Goal: Navigation & Orientation: Find specific page/section

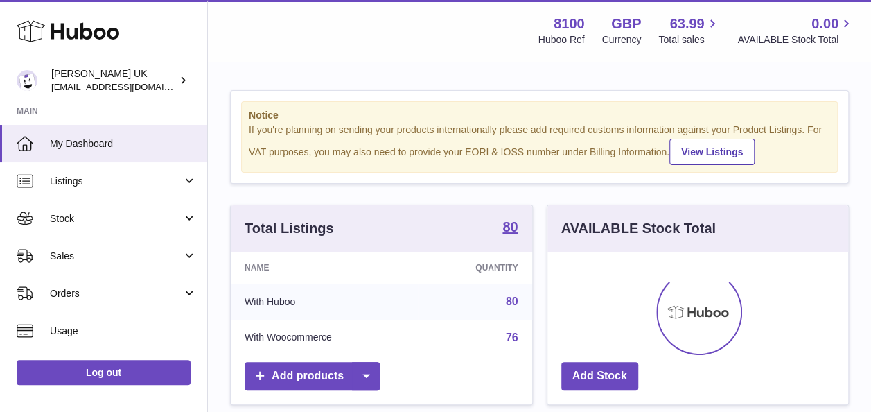
scroll to position [216, 301]
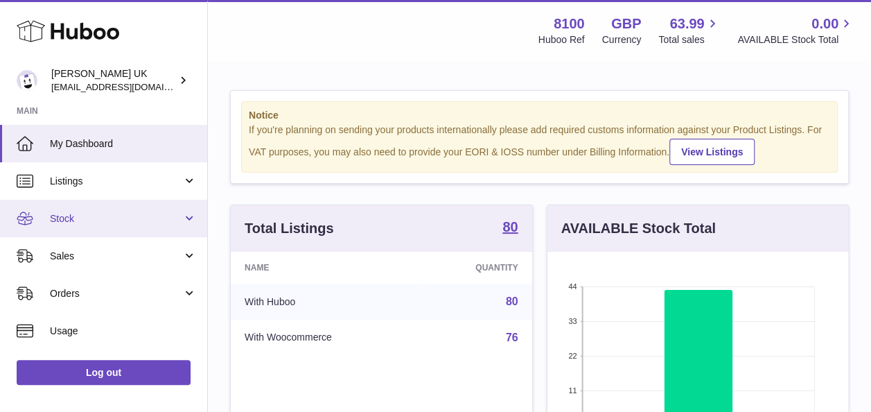
click at [129, 220] on span "Stock" at bounding box center [116, 218] width 132 height 13
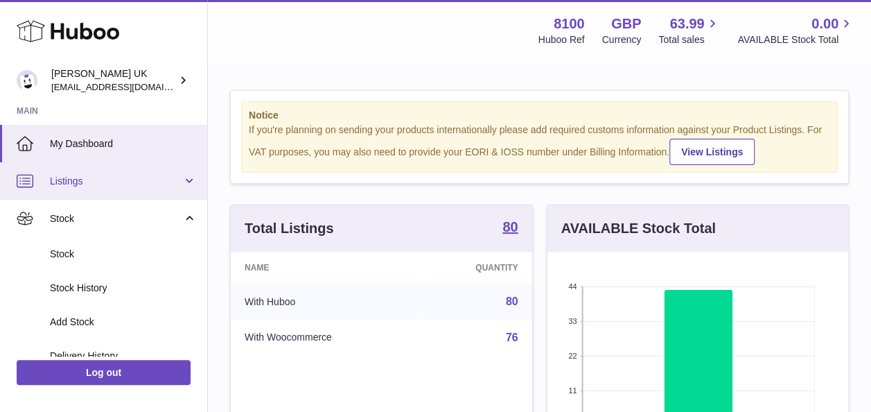
click at [74, 187] on link "Listings" at bounding box center [103, 180] width 207 height 37
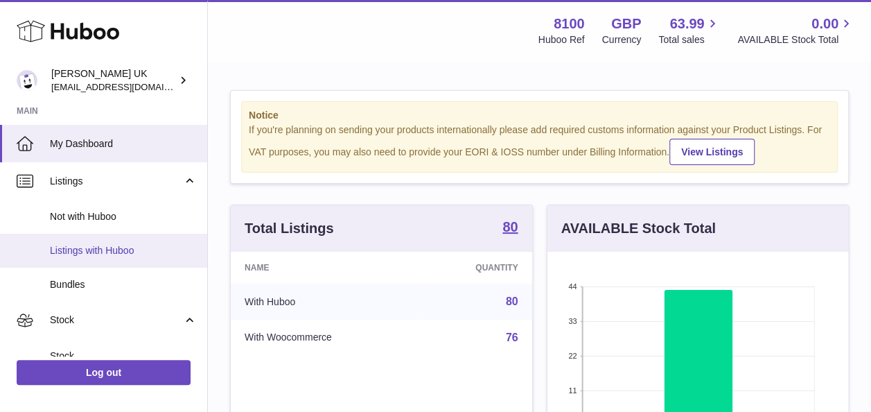
click at [98, 251] on span "Listings with Huboo" at bounding box center [123, 250] width 147 height 13
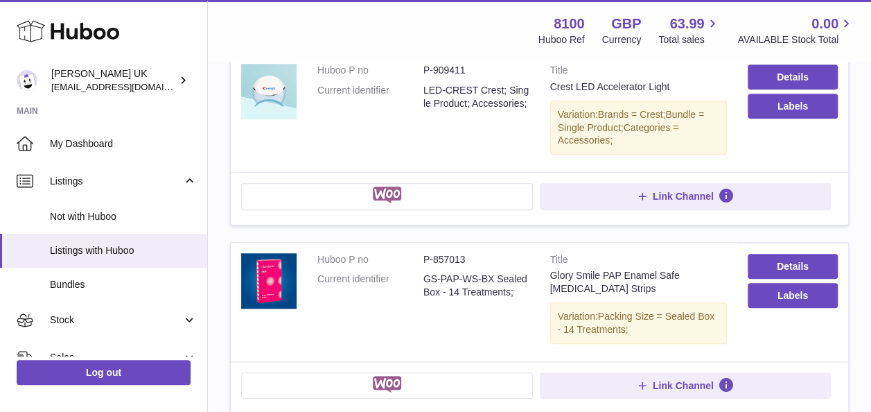
scroll to position [560, 0]
